Goal: Task Accomplishment & Management: Complete application form

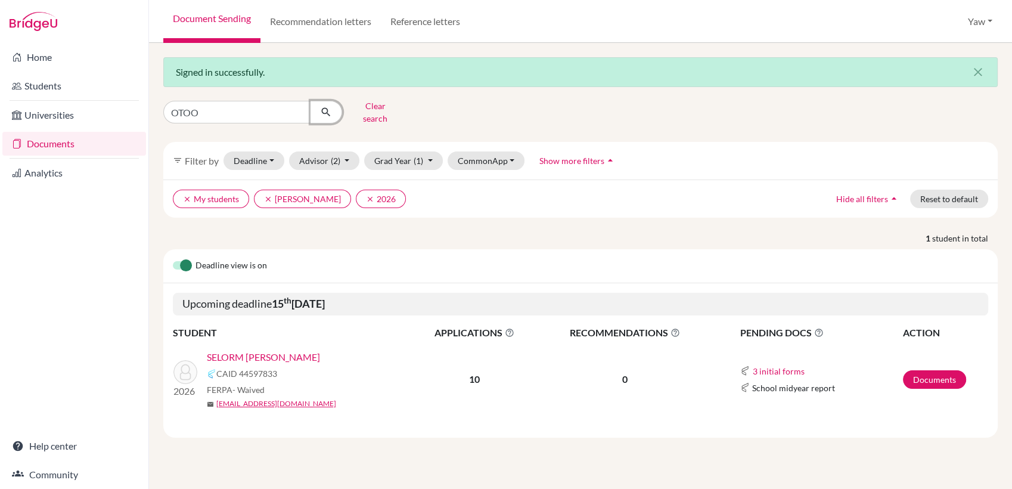
click at [326, 106] on icon "submit" at bounding box center [326, 112] width 12 height 12
click at [296, 107] on input "OTOO" at bounding box center [237, 112] width 148 height 23
type input "kwami"
click button "submit" at bounding box center [327, 112] width 32 height 23
click at [259, 350] on link "[PERSON_NAME]" at bounding box center [244, 357] width 75 height 14
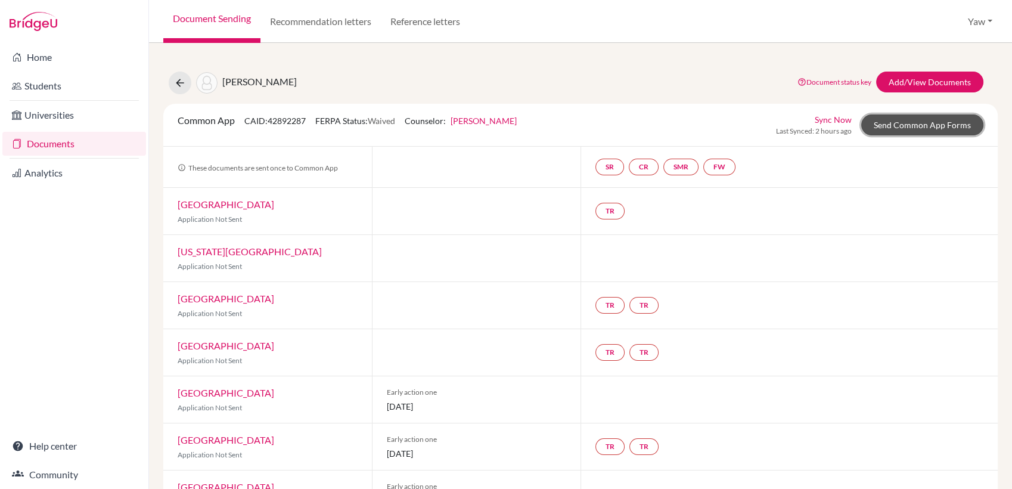
click at [918, 125] on link "Send Common App Forms" at bounding box center [923, 124] width 122 height 21
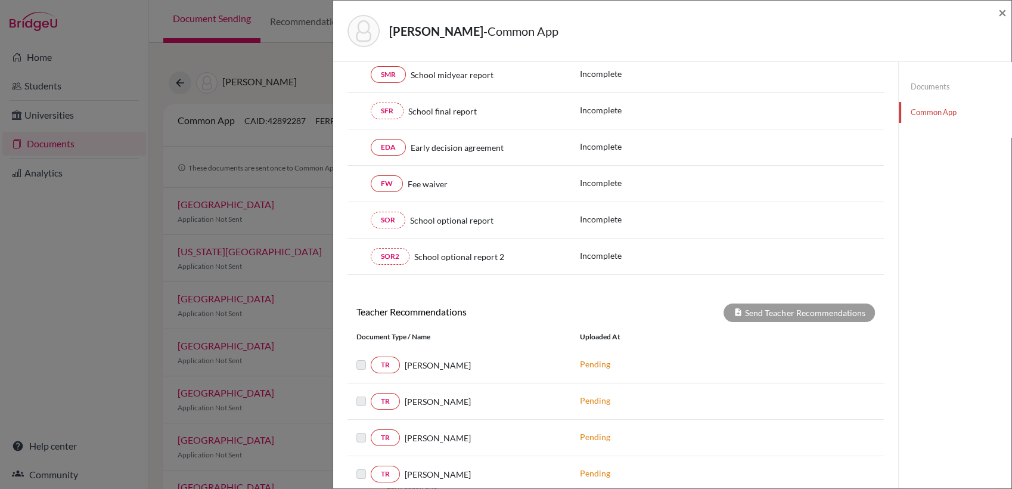
scroll to position [210, 0]
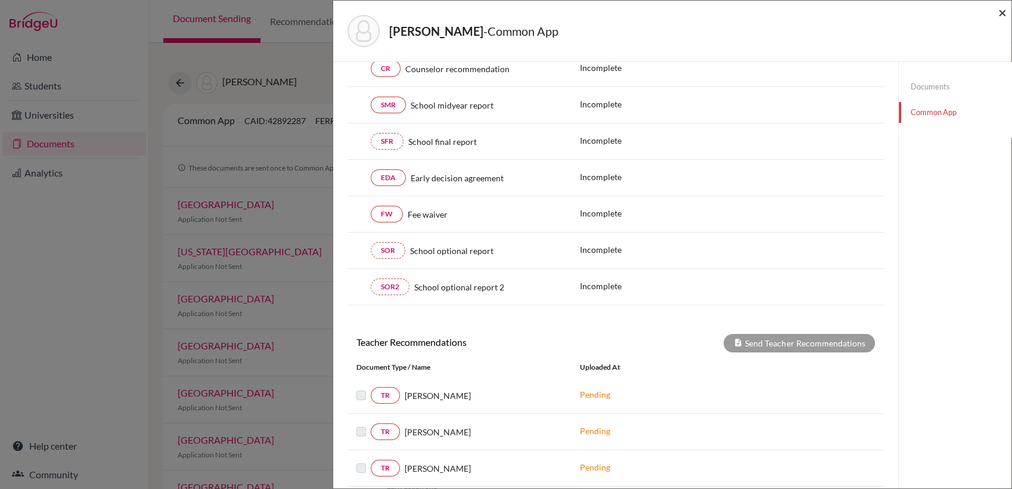
click at [1001, 16] on span "×" at bounding box center [1003, 12] width 8 height 17
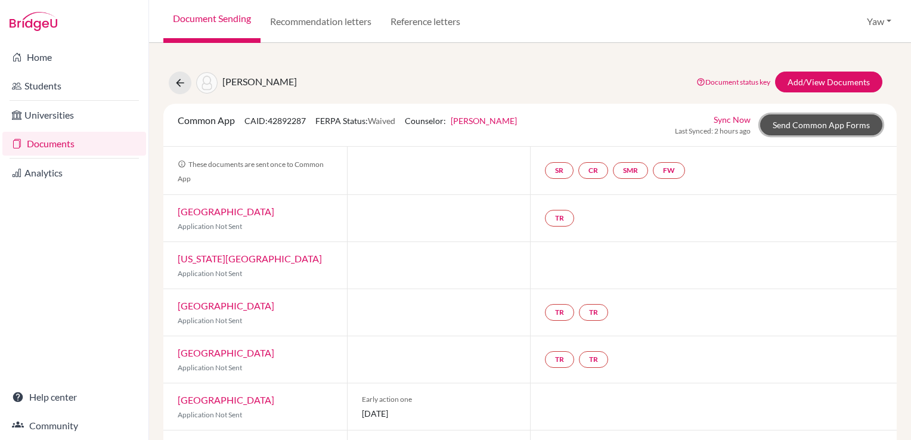
click at [799, 128] on link "Send Common App Forms" at bounding box center [821, 124] width 122 height 21
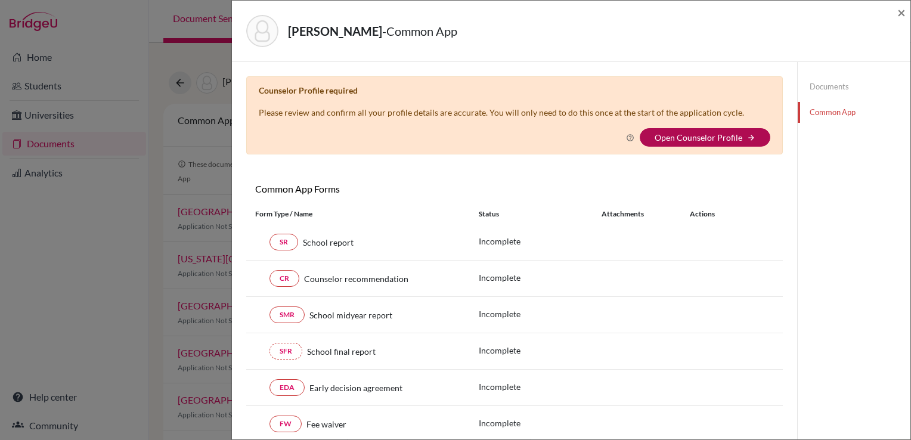
click at [701, 134] on link "Open Counselor Profile" at bounding box center [699, 137] width 88 height 10
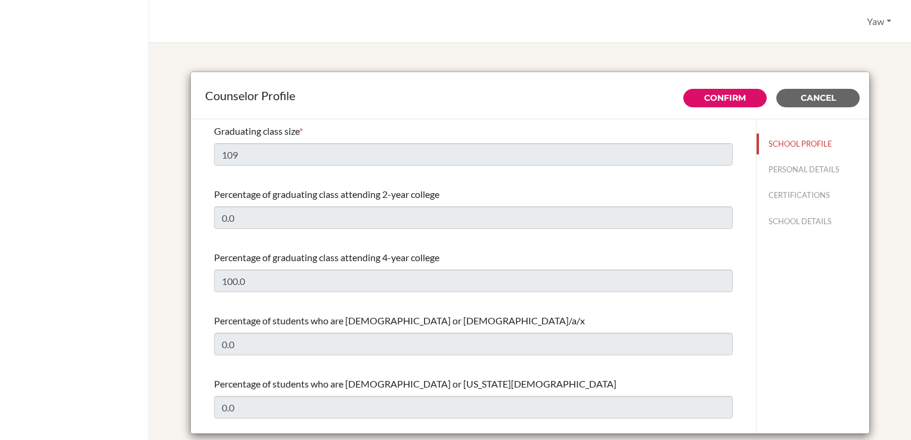
select select "1"
select select "313639"
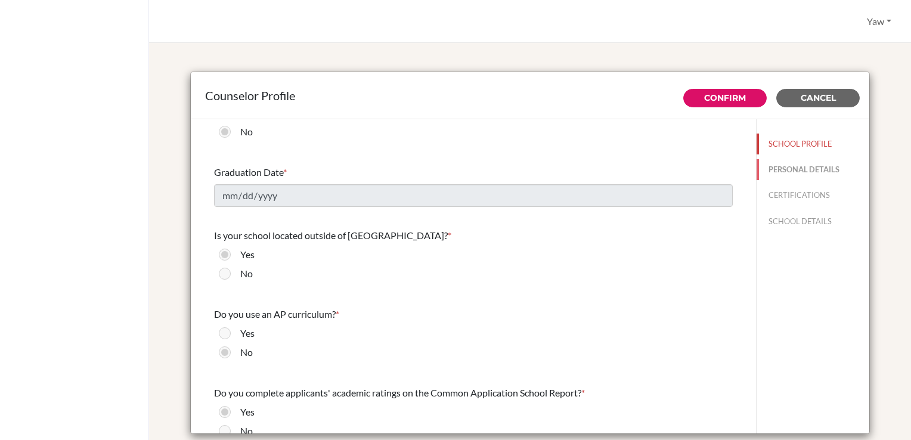
click at [791, 171] on button "PERSONAL DETAILS" at bounding box center [813, 169] width 113 height 21
type input "Lawrencia"
type input "Oteng"
type input "Advisor"
type input "233.0550895114"
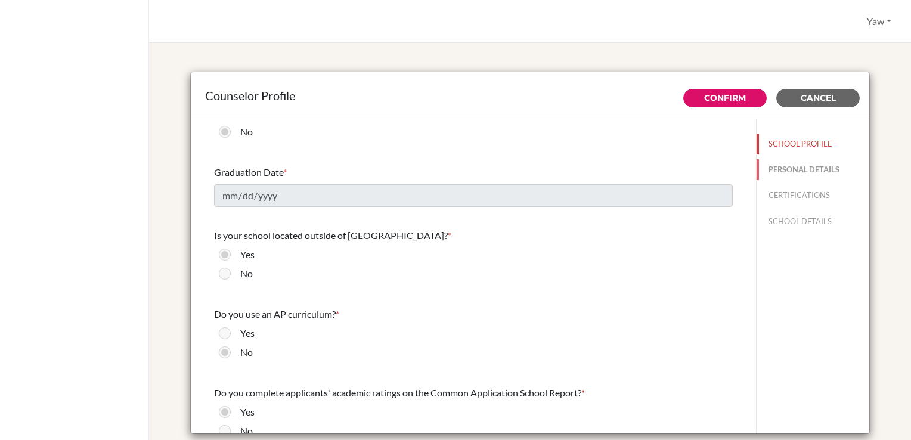
type input "[EMAIL_ADDRESS][DOMAIN_NAME]"
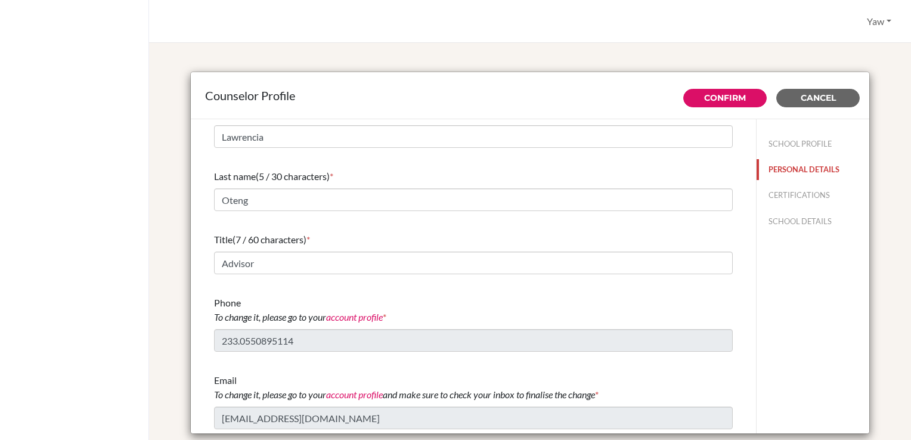
scroll to position [0, 0]
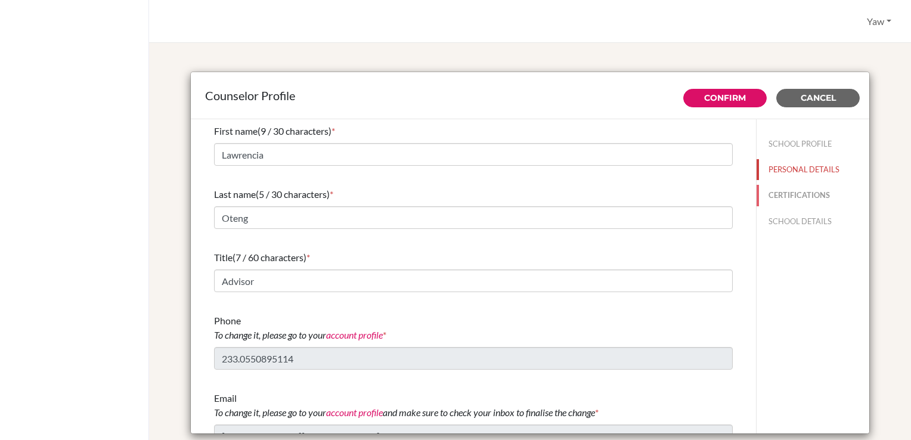
click at [799, 199] on button "CERTIFICATIONS" at bounding box center [813, 195] width 113 height 21
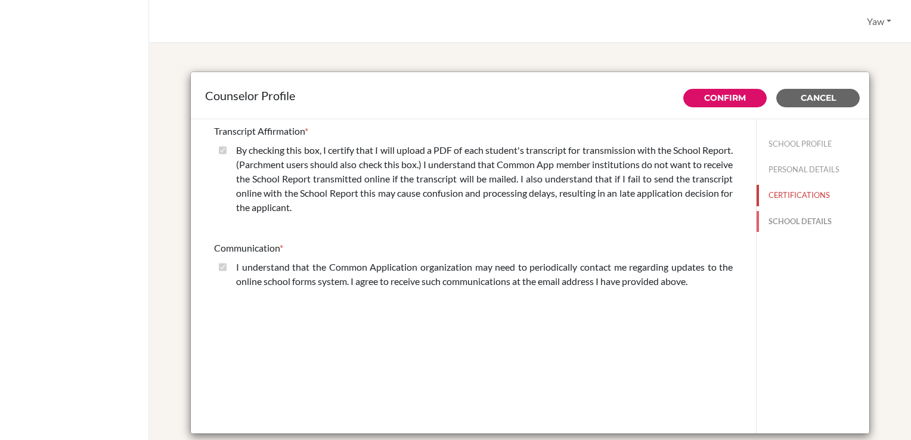
click at [795, 223] on button "SCHOOL DETAILS" at bounding box center [813, 221] width 113 height 21
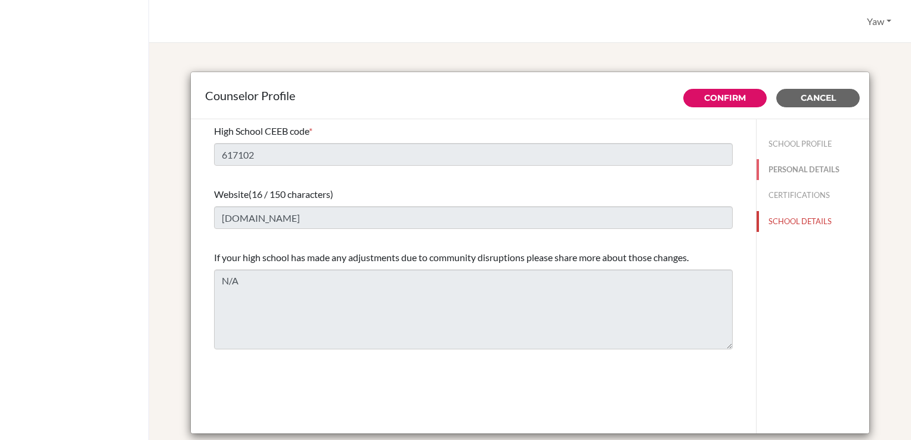
click at [794, 166] on button "PERSONAL DETAILS" at bounding box center [813, 169] width 113 height 21
type input "Lawrencia"
type input "Oteng"
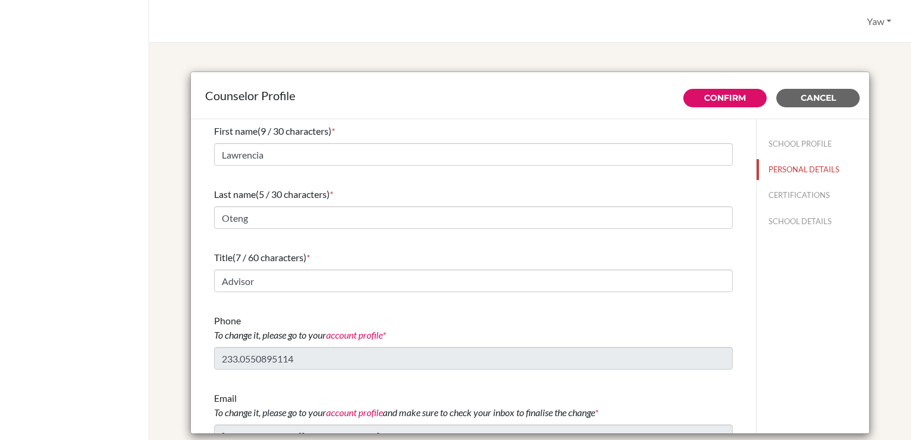
click at [785, 288] on div "SCHOOL PROFILE PERSONAL DETAILS CERTIFICATIONS SCHOOL DETAILS" at bounding box center [812, 276] width 113 height 315
click at [773, 307] on div "SCHOOL PROFILE PERSONAL DETAILS CERTIFICATIONS SCHOOL DETAILS" at bounding box center [812, 276] width 113 height 315
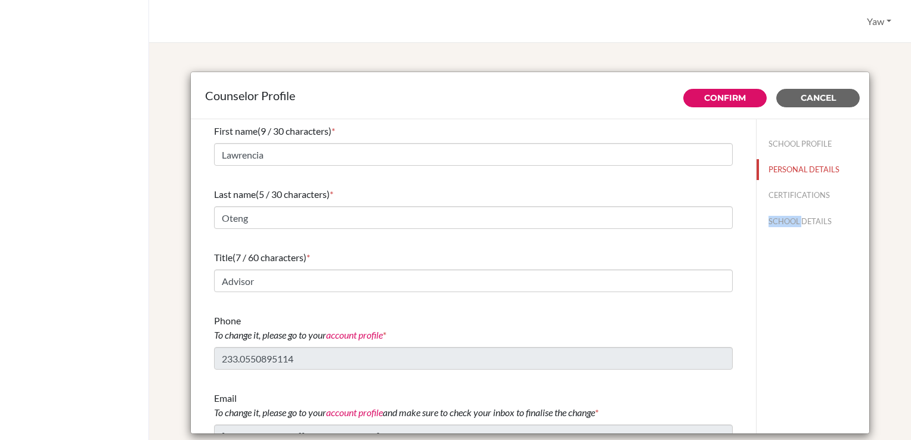
click at [773, 307] on div "SCHOOL PROFILE PERSONAL DETAILS CERTIFICATIONS SCHOOL DETAILS" at bounding box center [812, 276] width 113 height 315
click at [769, 327] on div "SCHOOL PROFILE PERSONAL DETAILS CERTIFICATIONS SCHOOL DETAILS" at bounding box center [812, 276] width 113 height 315
click at [785, 140] on button "SCHOOL PROFILE" at bounding box center [813, 144] width 113 height 21
type input "109"
type input "0.0"
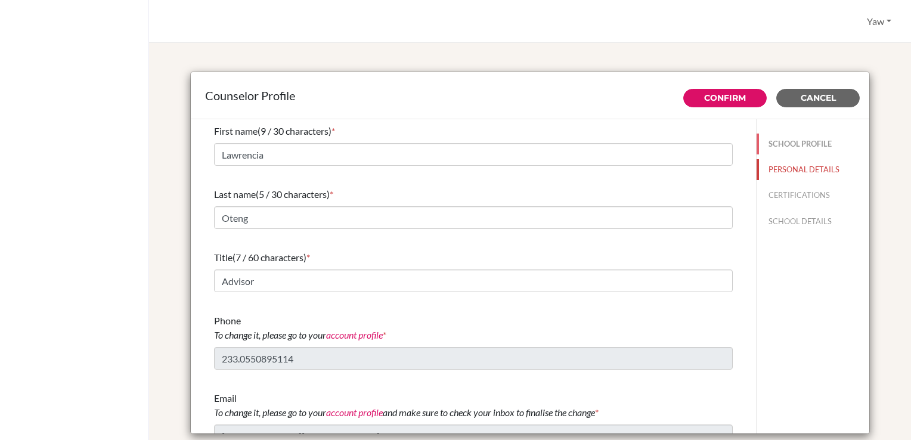
type input "0.0"
type input "100.0"
select select "1"
select select "313639"
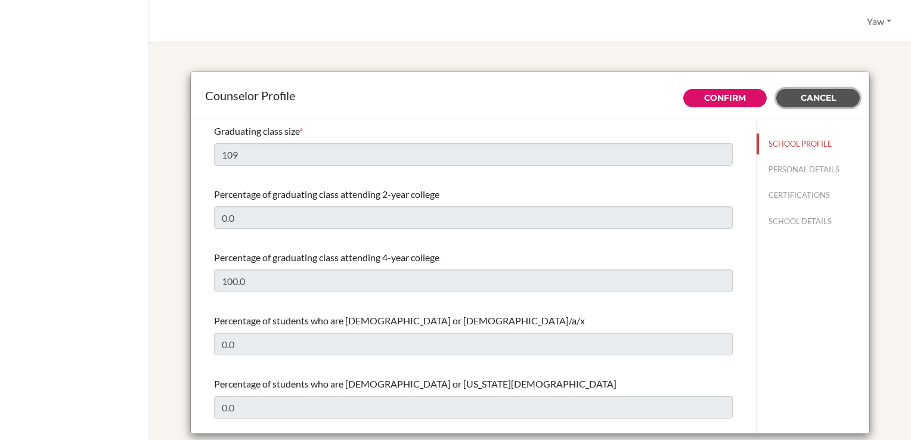
click at [818, 100] on span "Cancel" at bounding box center [818, 97] width 35 height 11
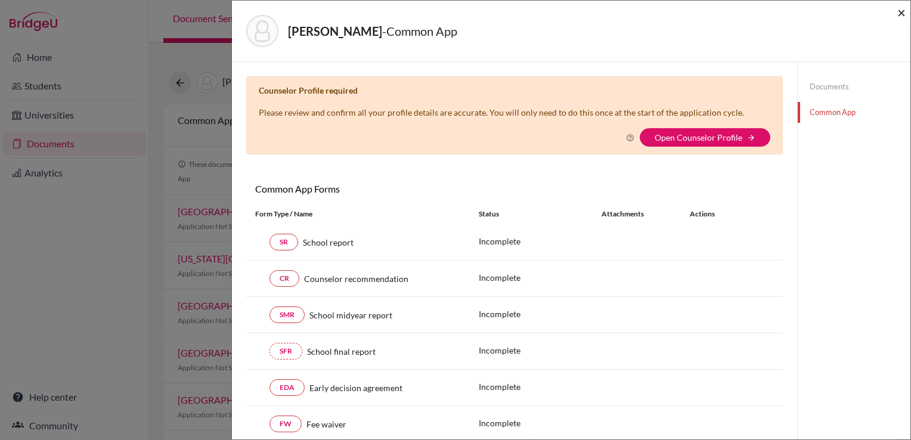
click at [899, 8] on span "×" at bounding box center [901, 12] width 8 height 17
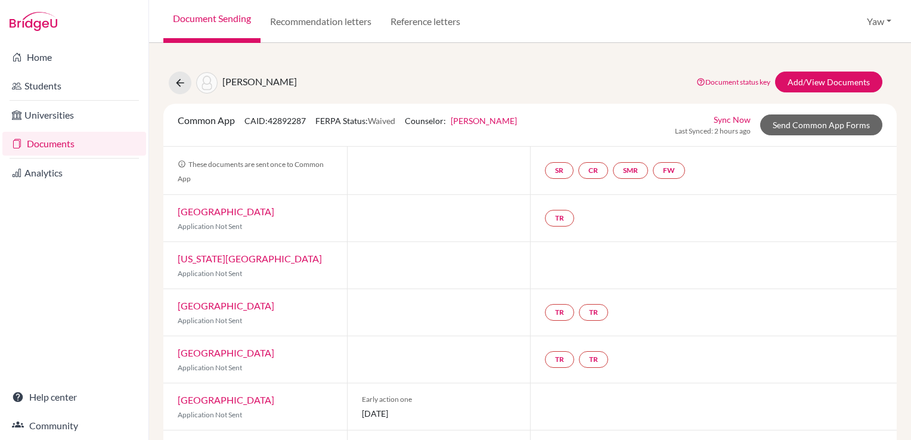
click at [49, 141] on link "Documents" at bounding box center [74, 144] width 144 height 24
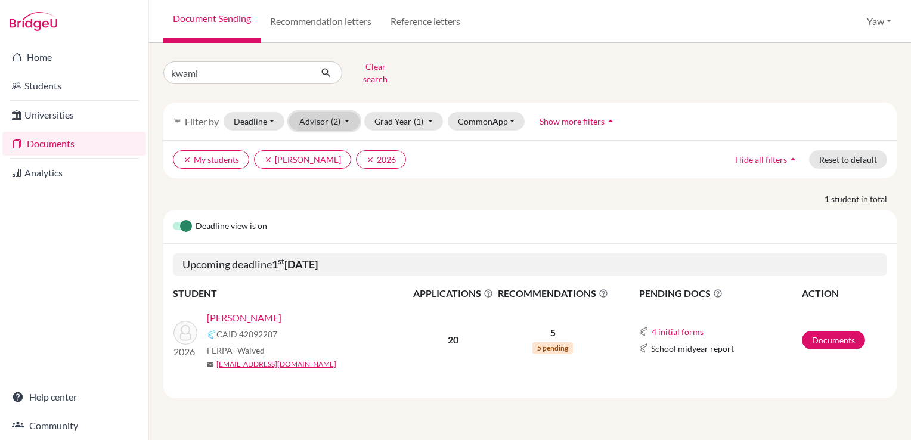
click at [309, 116] on button "Advisor (2)" at bounding box center [324, 121] width 71 height 18
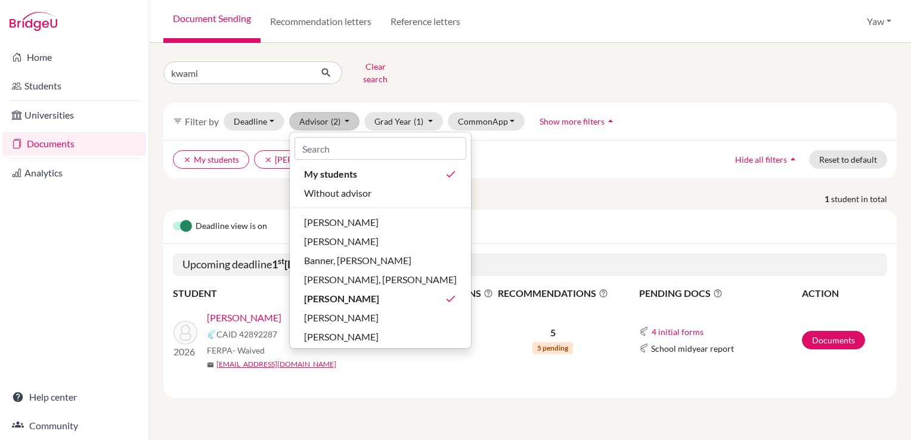
click at [586, 160] on div "clear My students clear [PERSON_NAME] clear 2026 Hide all filters arrow_drop_up…" at bounding box center [529, 159] width 733 height 38
